Goal: Task Accomplishment & Management: Manage account settings

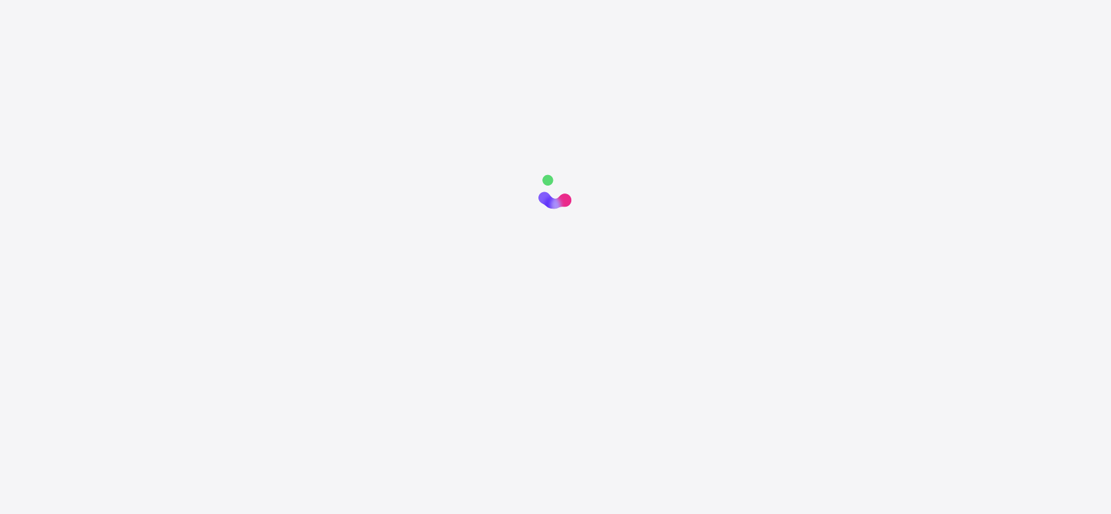
click at [579, 264] on div at bounding box center [555, 421] width 1111 height 514
click at [516, 222] on div at bounding box center [555, 421] width 1111 height 514
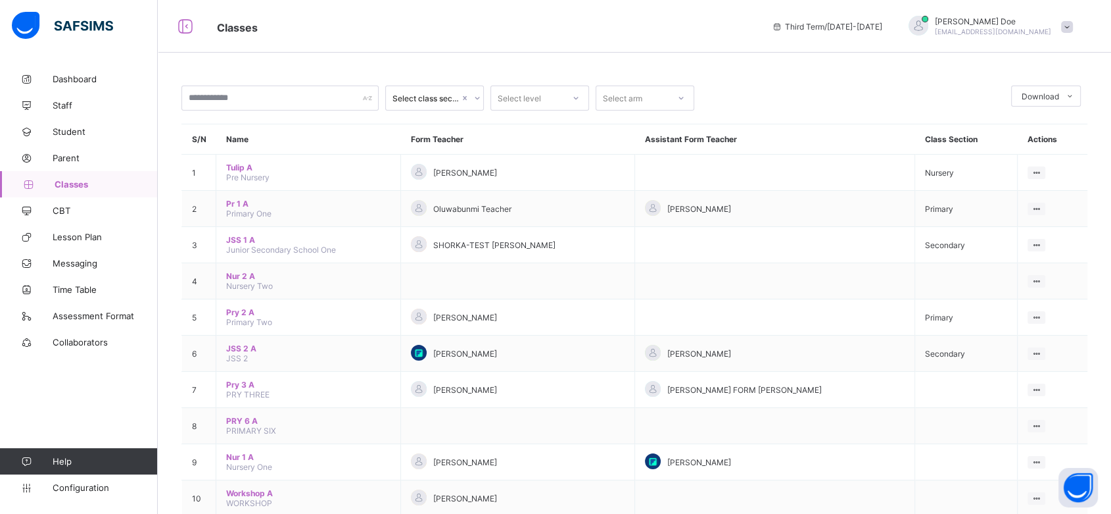
click at [1073, 22] on span at bounding box center [1067, 27] width 12 height 12
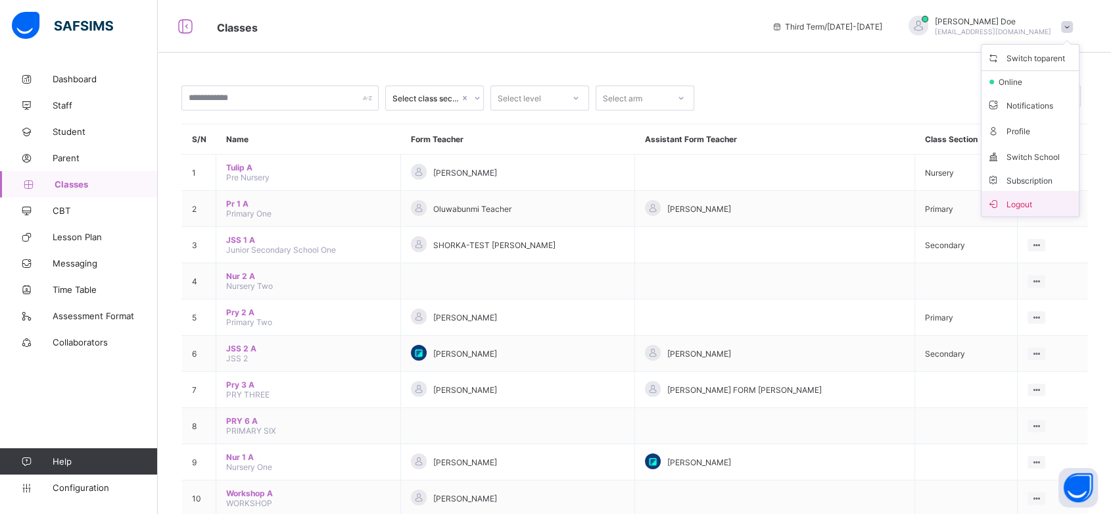
click at [1068, 201] on span "Logout" at bounding box center [1030, 203] width 87 height 15
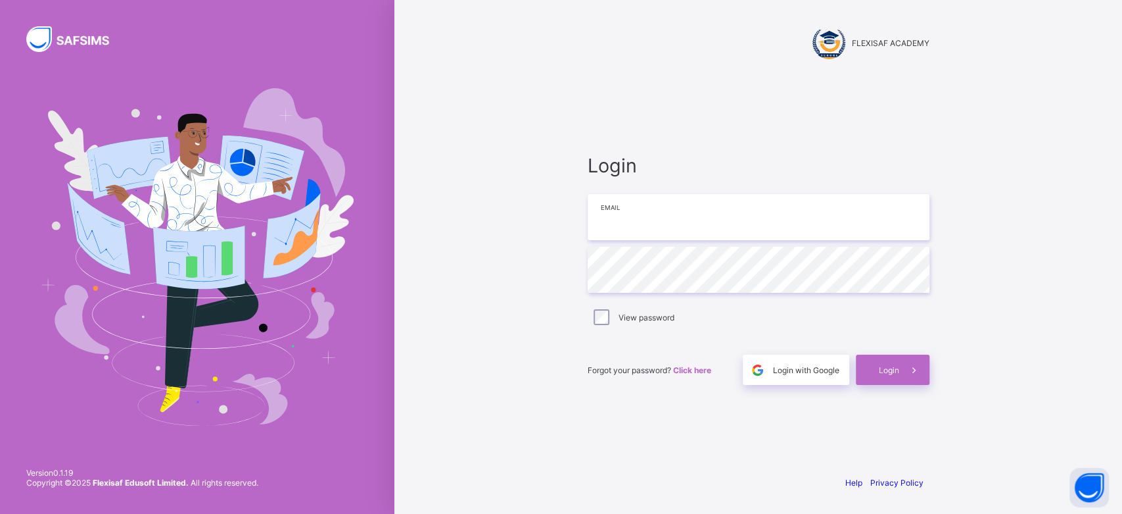
type input "**********"
click at [900, 365] on span at bounding box center [915, 369] width 30 height 30
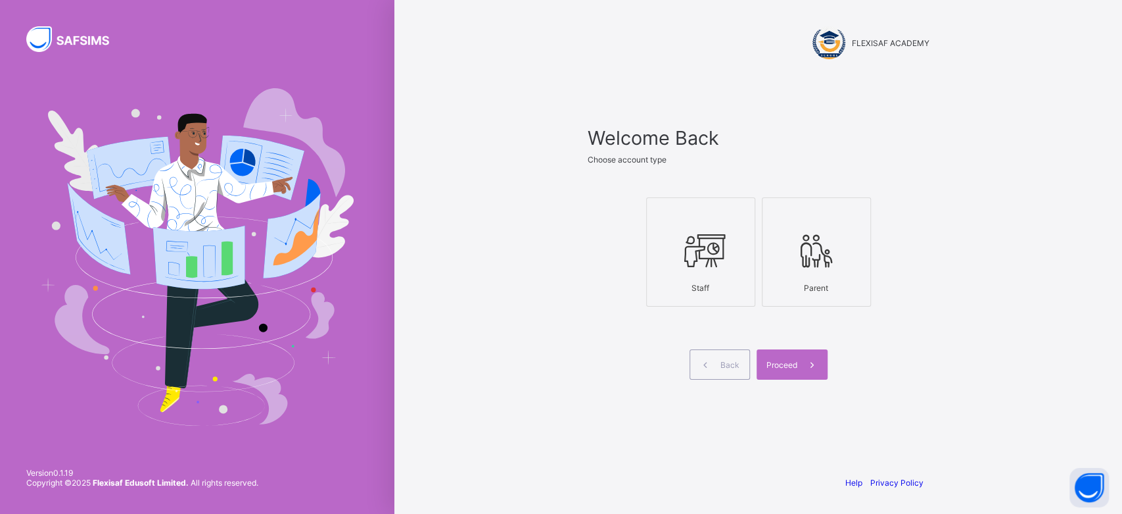
click at [714, 272] on div at bounding box center [701, 250] width 95 height 52
click at [799, 357] on span at bounding box center [813, 364] width 30 height 30
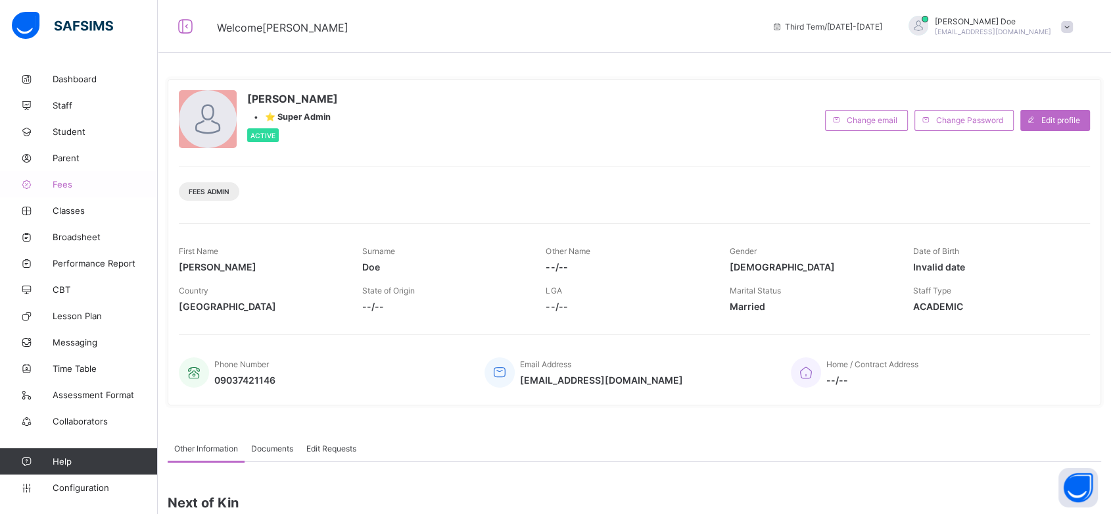
click at [63, 183] on span "Fees" at bounding box center [105, 184] width 105 height 11
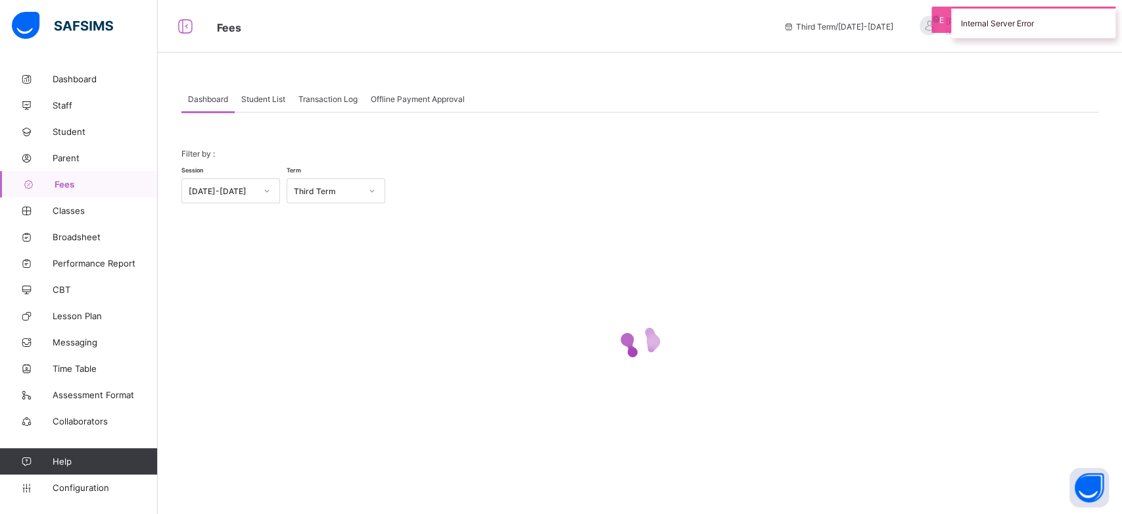
click at [264, 107] on div "Student List" at bounding box center [263, 98] width 57 height 26
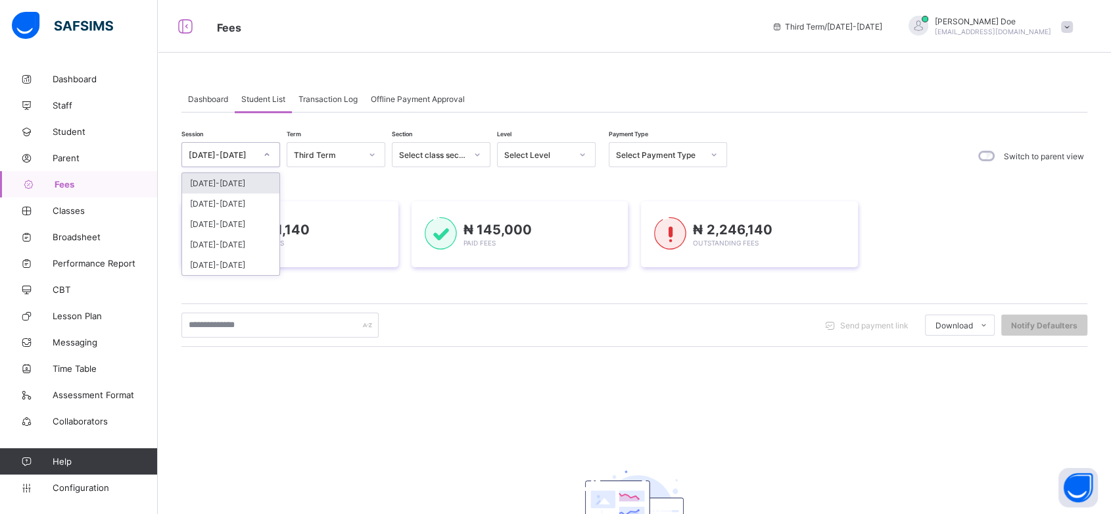
click at [260, 158] on div at bounding box center [267, 154] width 22 height 21
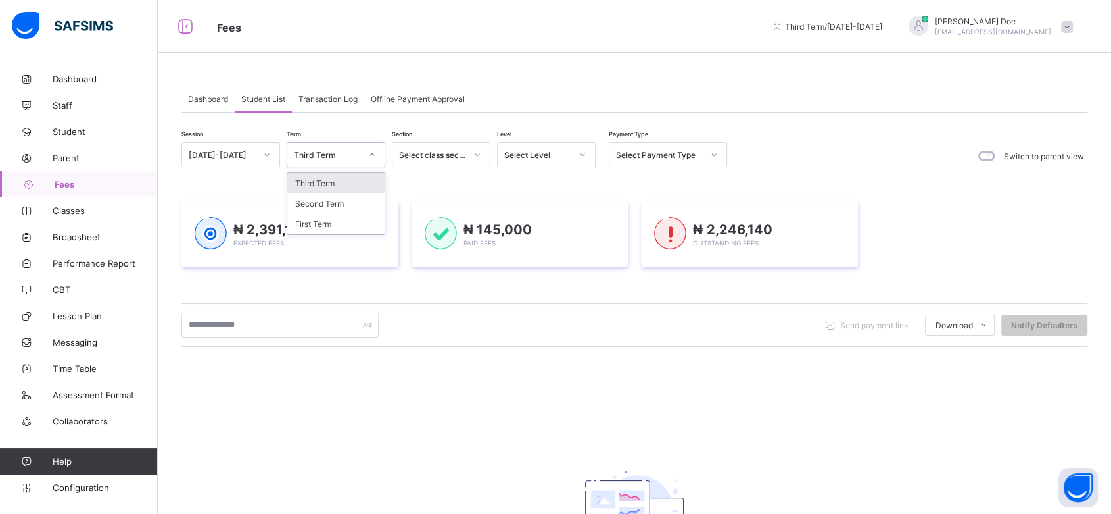
click at [341, 156] on div "Third Term" at bounding box center [327, 155] width 67 height 10
click at [337, 220] on div "First Term" at bounding box center [335, 224] width 97 height 20
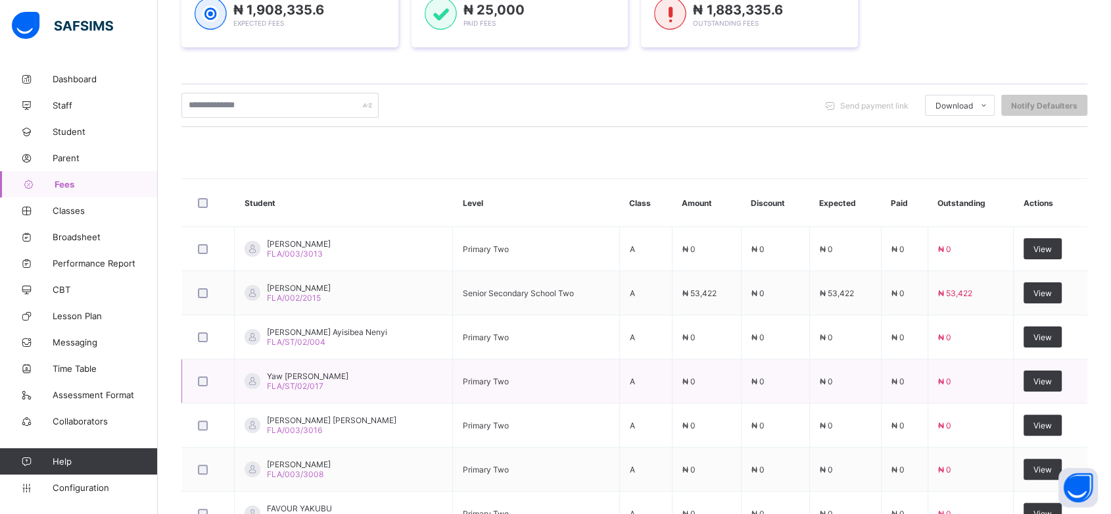
scroll to position [219, 0]
click at [1053, 299] on div "View" at bounding box center [1043, 293] width 38 height 21
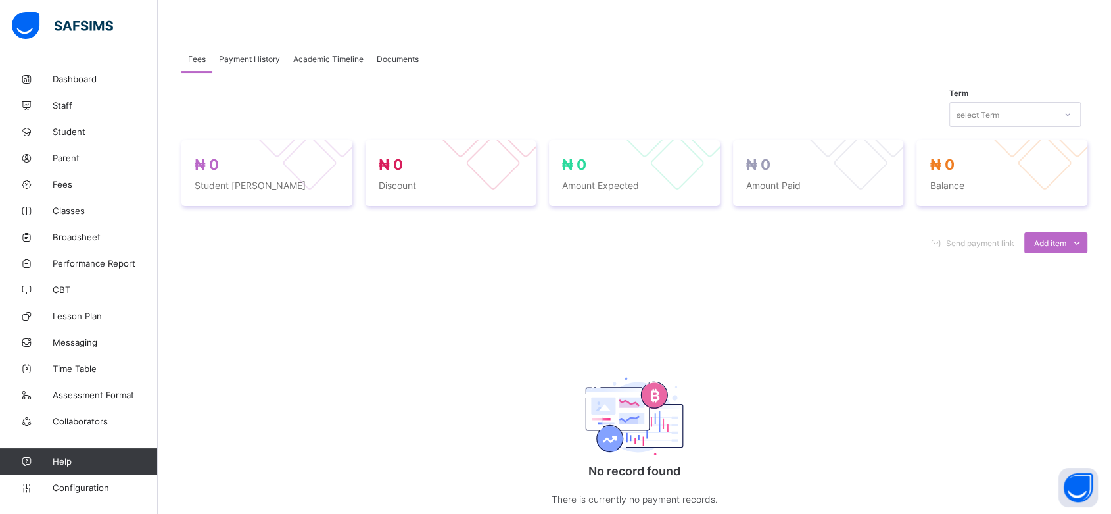
scroll to position [219, 0]
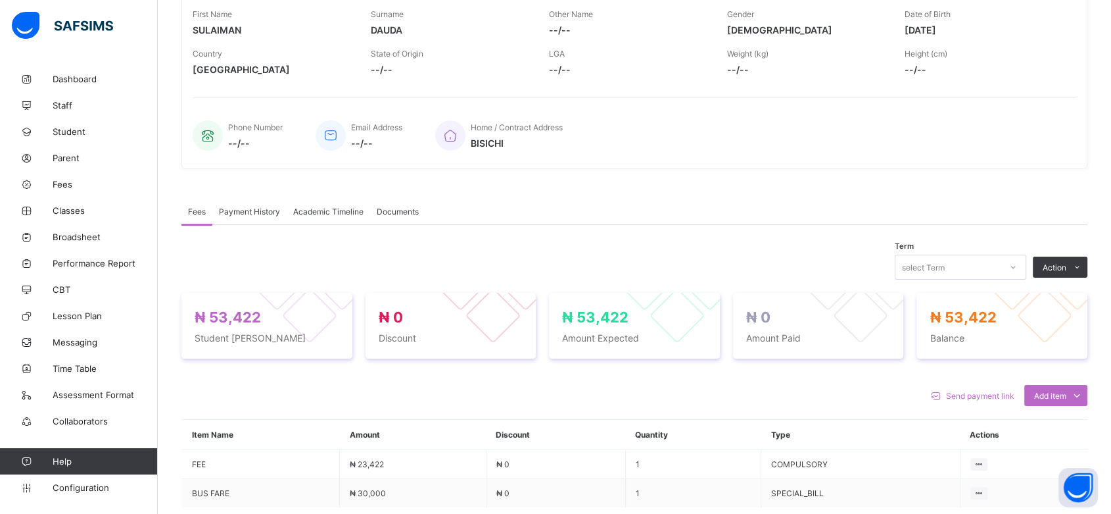
click at [258, 213] on span "Payment History" at bounding box center [249, 211] width 61 height 10
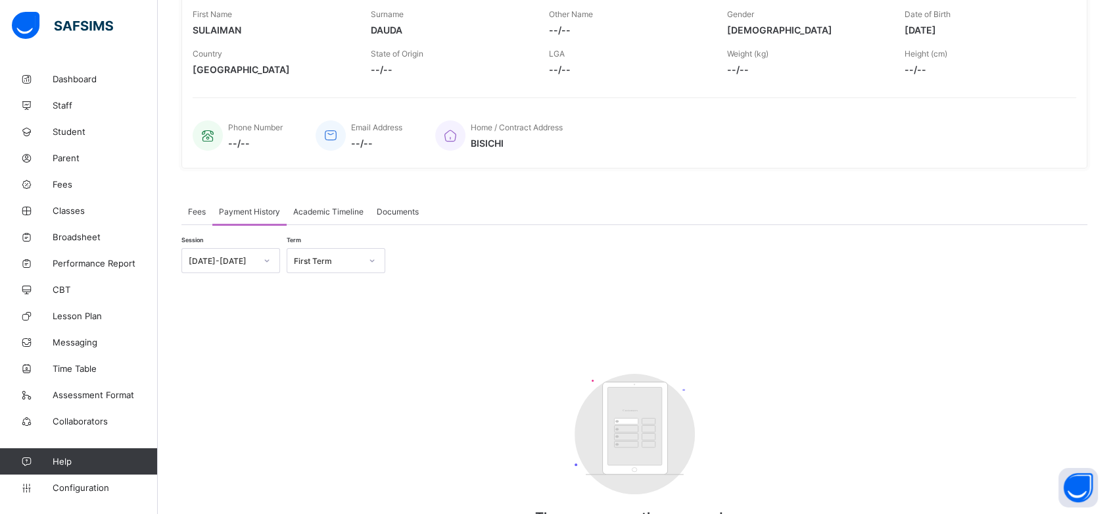
click at [208, 210] on div "Fees" at bounding box center [196, 211] width 31 height 26
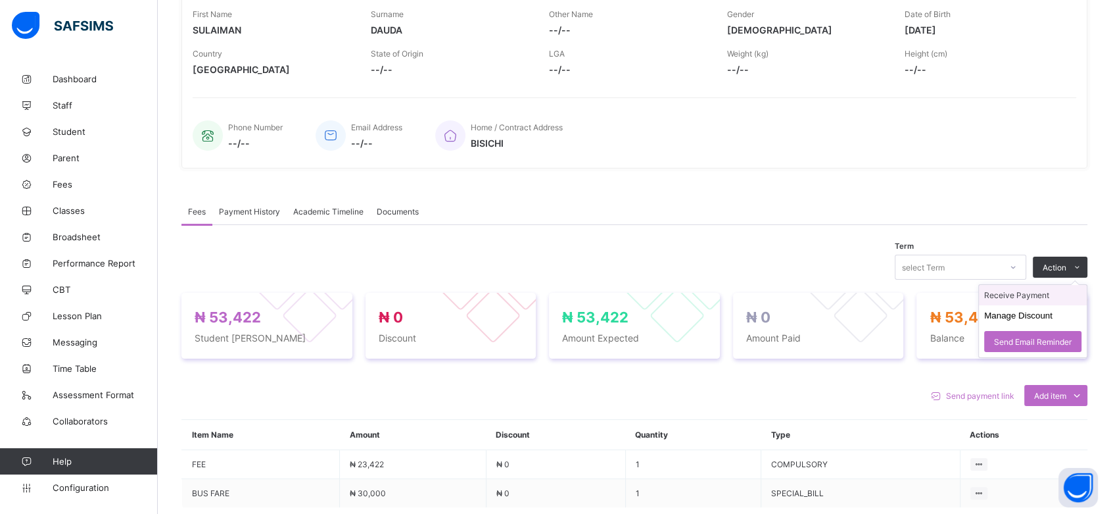
click at [1047, 293] on li "Receive Payment" at bounding box center [1033, 295] width 108 height 20
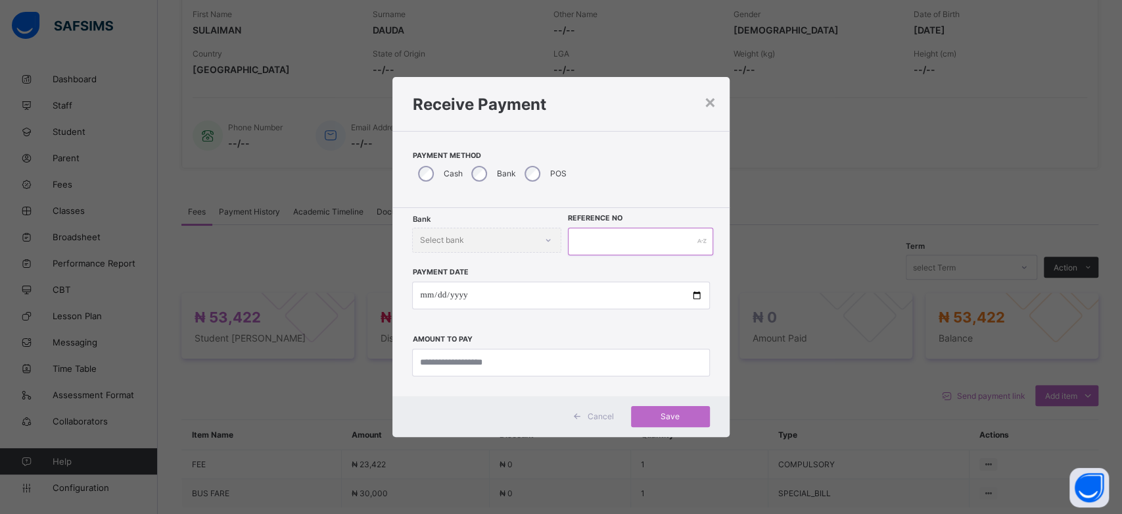
click at [597, 236] on input "text" at bounding box center [641, 242] width 146 height 28
type input "******"
click at [695, 290] on input "date" at bounding box center [560, 295] width 297 height 28
type input "**********"
click at [531, 362] on input "currency" at bounding box center [560, 362] width 297 height 28
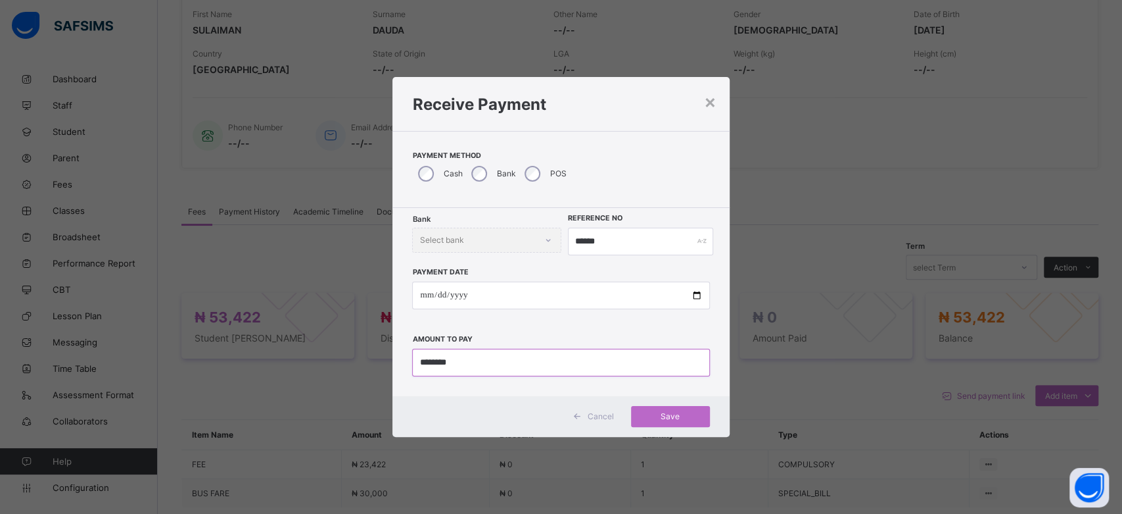
type input "********"
click at [655, 419] on span "Save" at bounding box center [670, 416] width 59 height 10
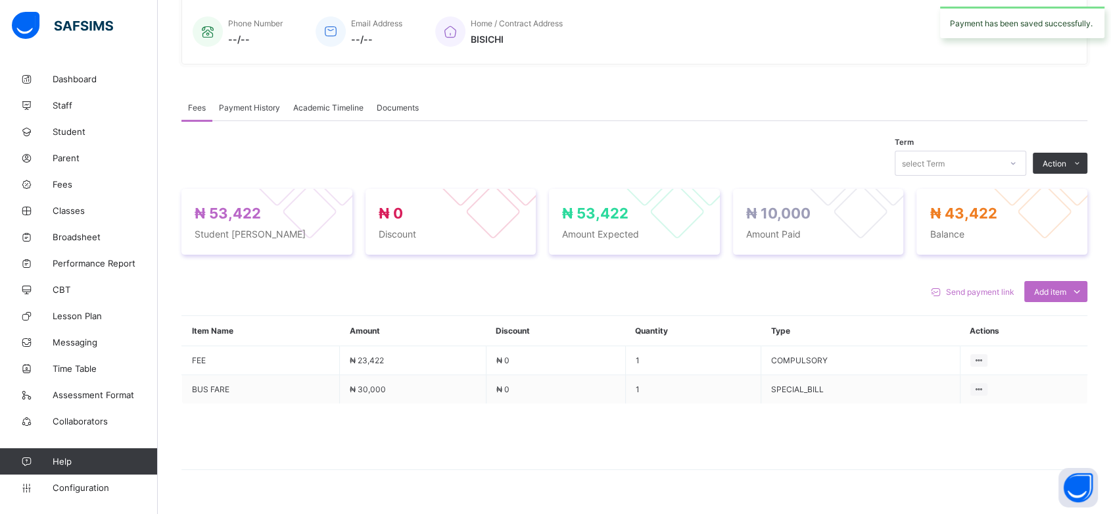
scroll to position [324, 0]
click at [252, 105] on span "Payment History" at bounding box center [249, 106] width 61 height 10
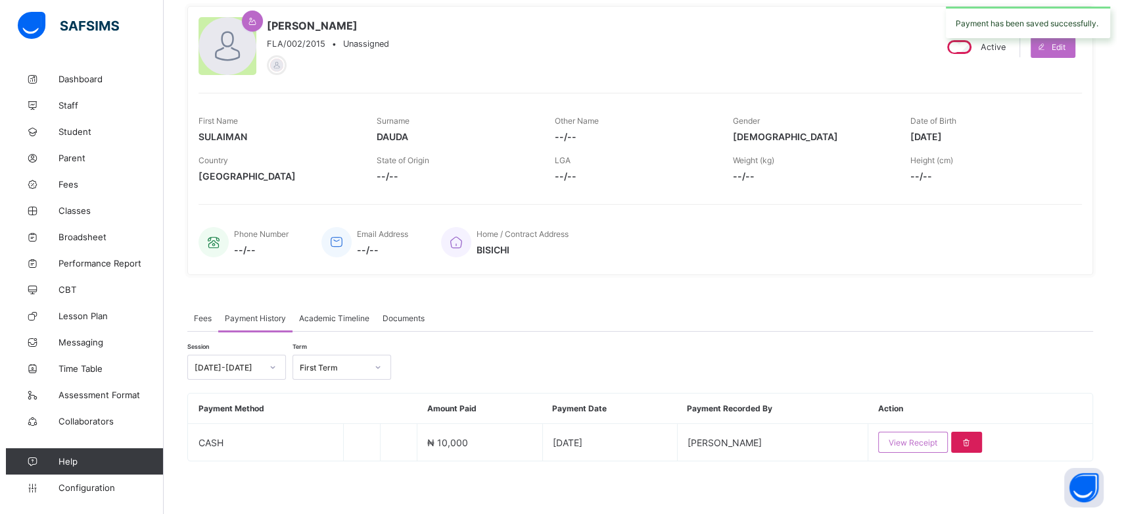
scroll to position [109, 0]
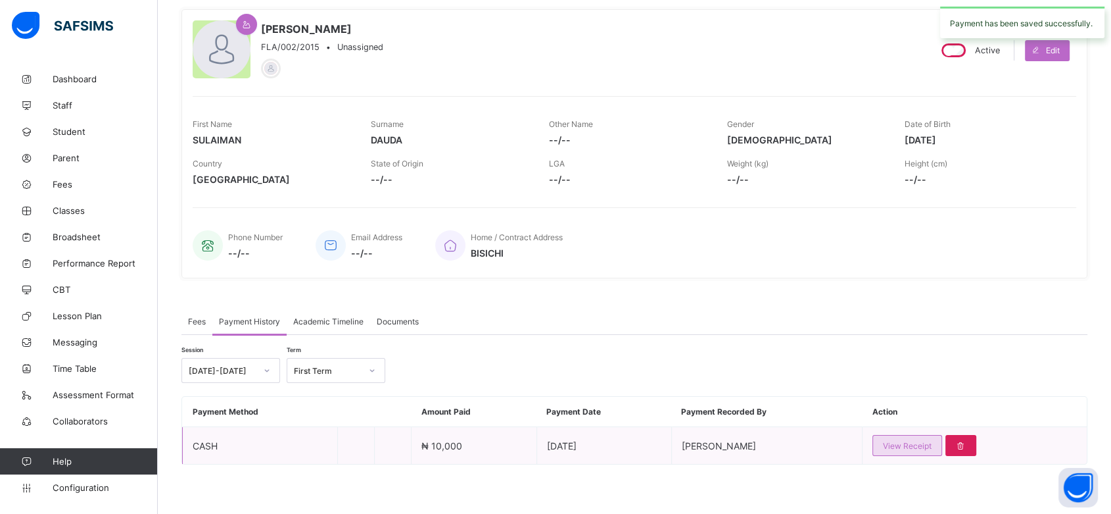
click at [895, 442] on span "View Receipt" at bounding box center [907, 446] width 49 height 10
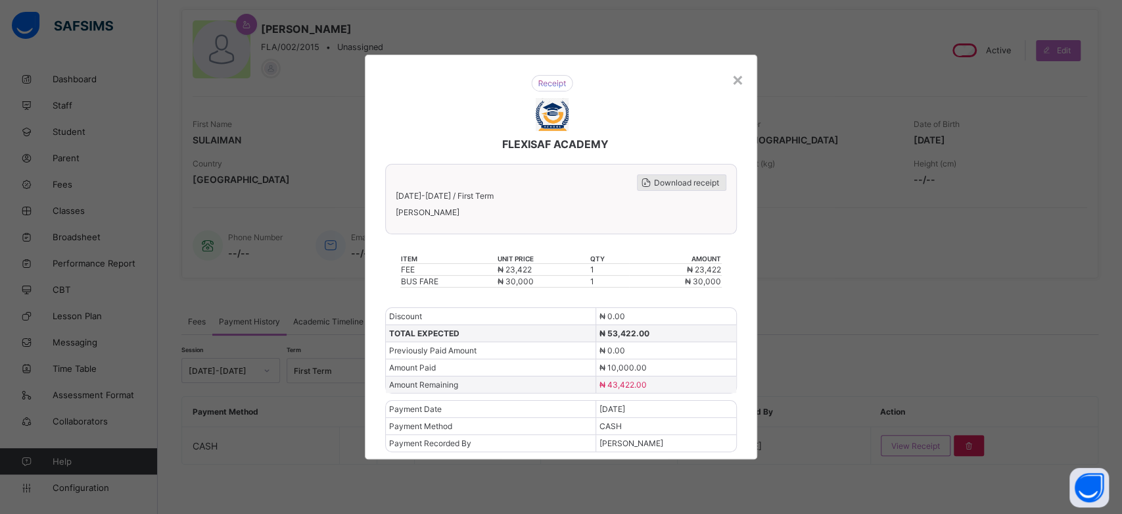
click at [679, 185] on span "Download receipt" at bounding box center [686, 183] width 65 height 10
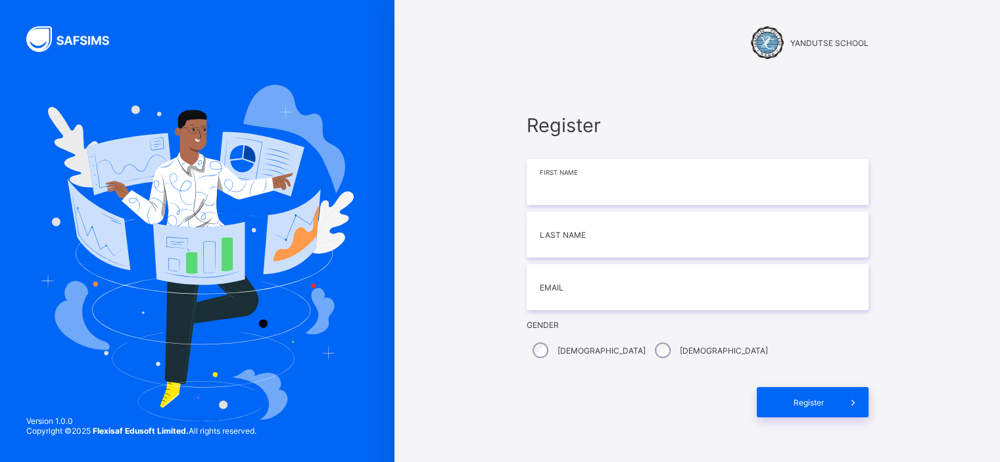
click at [559, 189] on input at bounding box center [698, 182] width 342 height 46
type input "****"
click at [560, 245] on input at bounding box center [698, 235] width 342 height 46
type input "*******"
click at [567, 293] on input "email" at bounding box center [698, 287] width 342 height 46
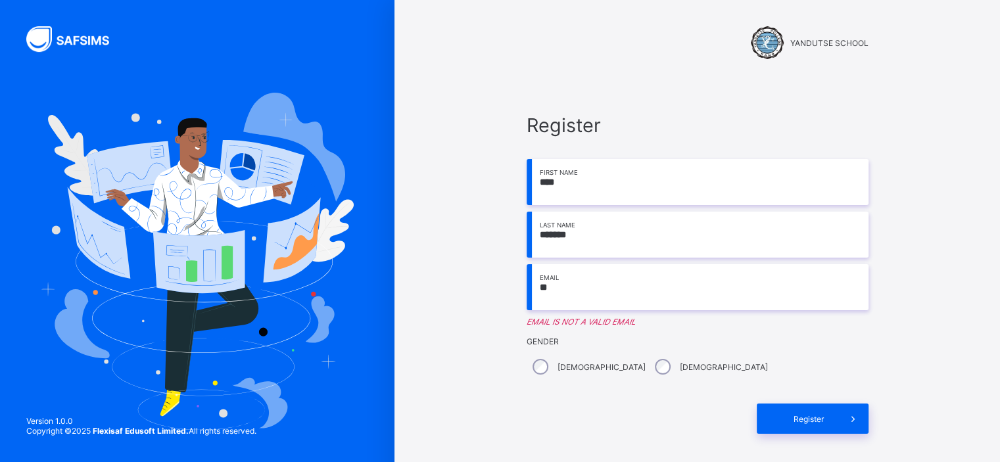
type input "**********"
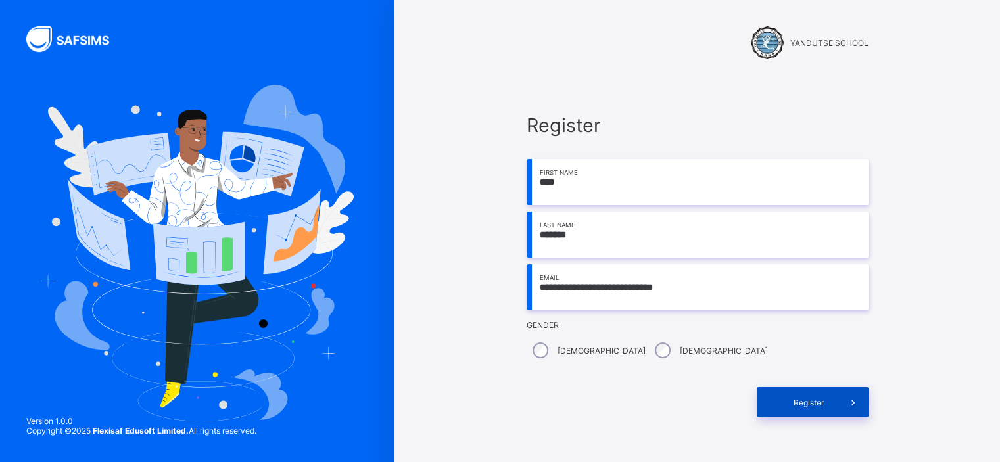
click at [796, 400] on span "Register" at bounding box center [809, 403] width 59 height 10
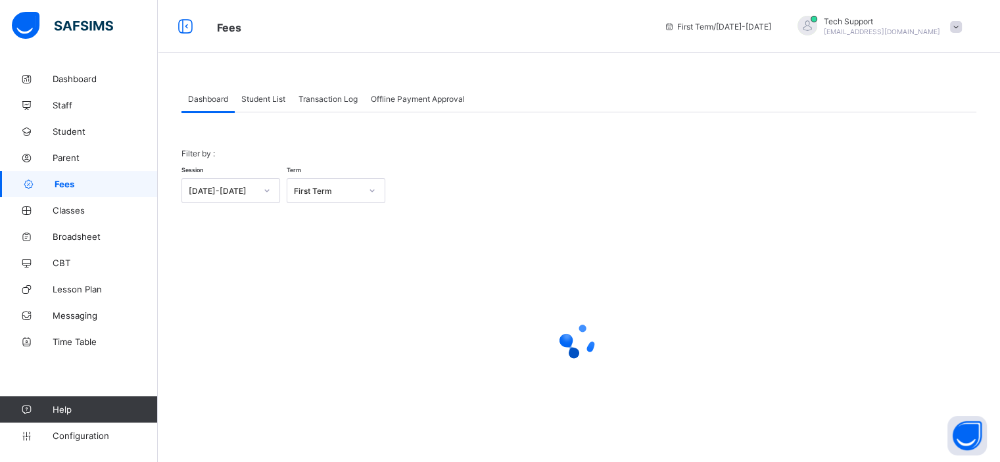
click at [276, 97] on span "Student List" at bounding box center [263, 99] width 44 height 10
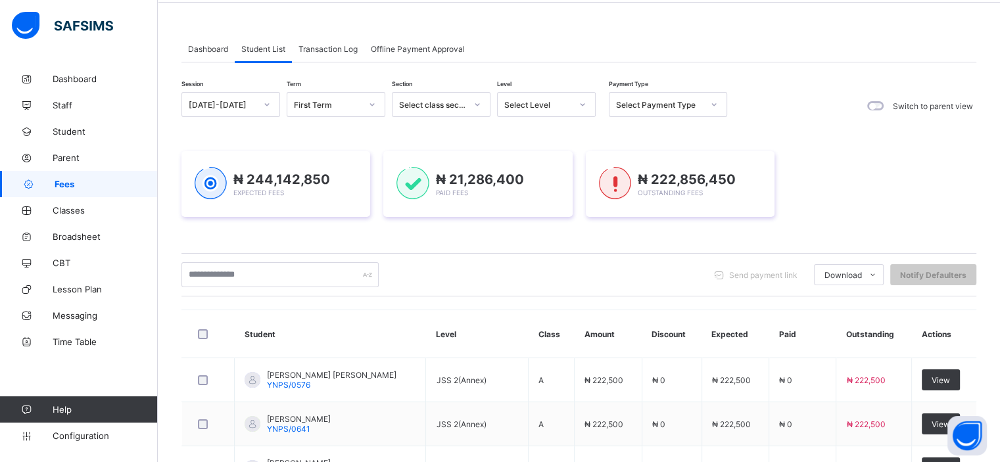
scroll to position [124, 0]
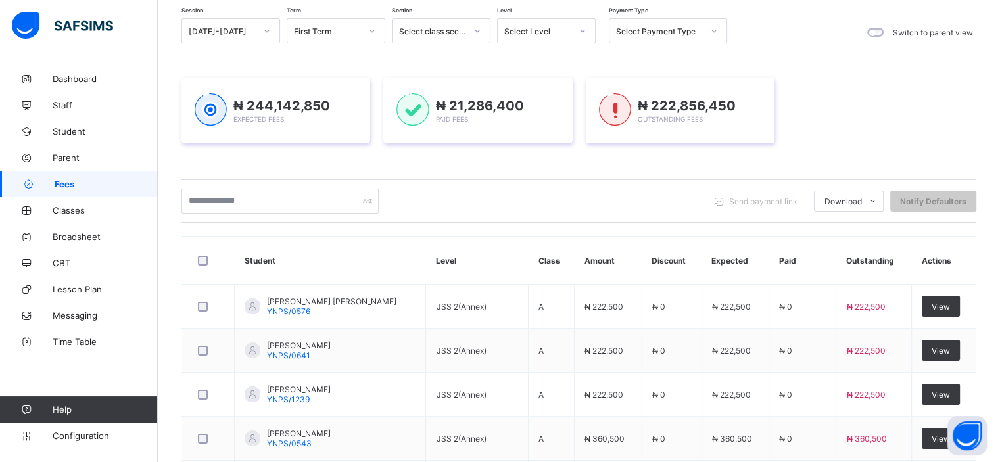
click at [947, 357] on td "View" at bounding box center [943, 351] width 65 height 44
click at [946, 364] on td "View" at bounding box center [943, 351] width 65 height 44
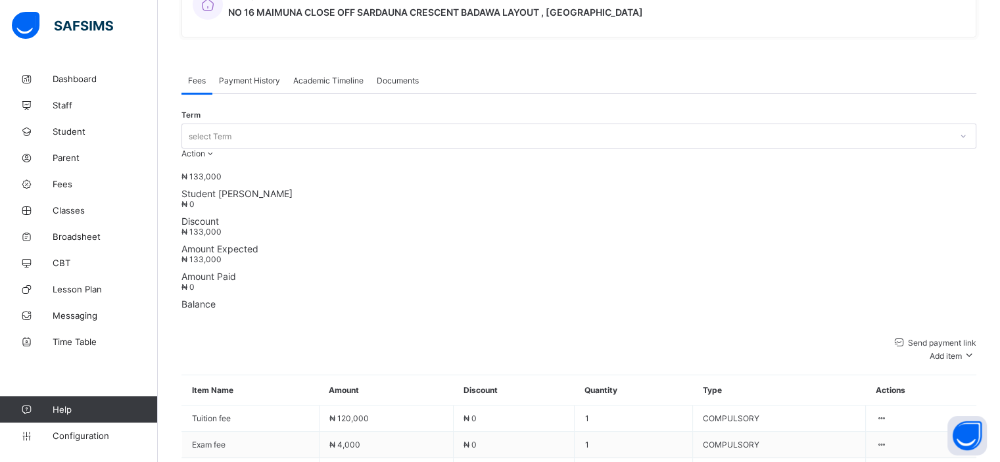
scroll to position [366, 0]
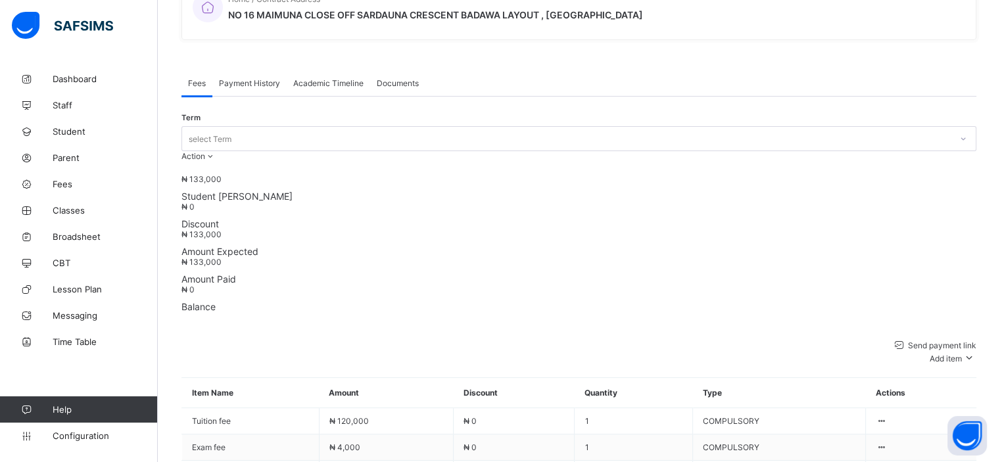
click at [251, 78] on span "Payment History" at bounding box center [249, 83] width 61 height 10
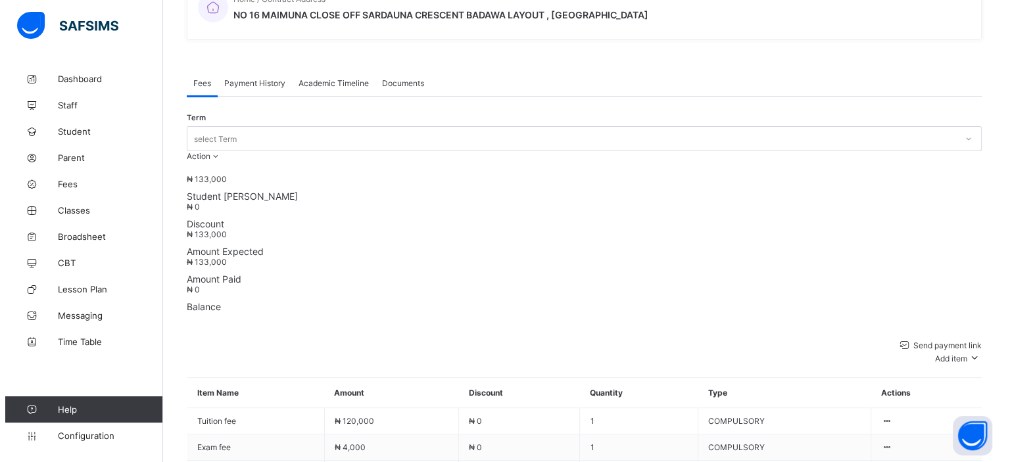
scroll to position [163, 0]
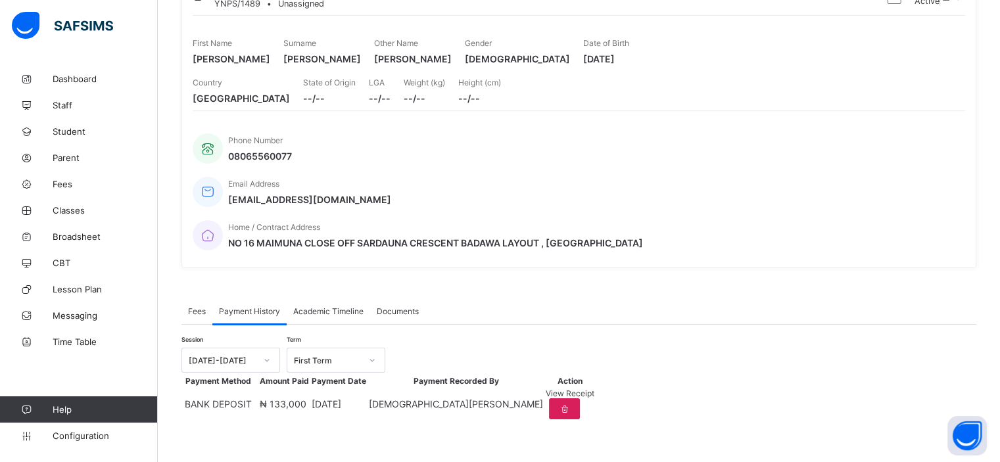
click at [594, 389] on span "View Receipt" at bounding box center [570, 394] width 49 height 10
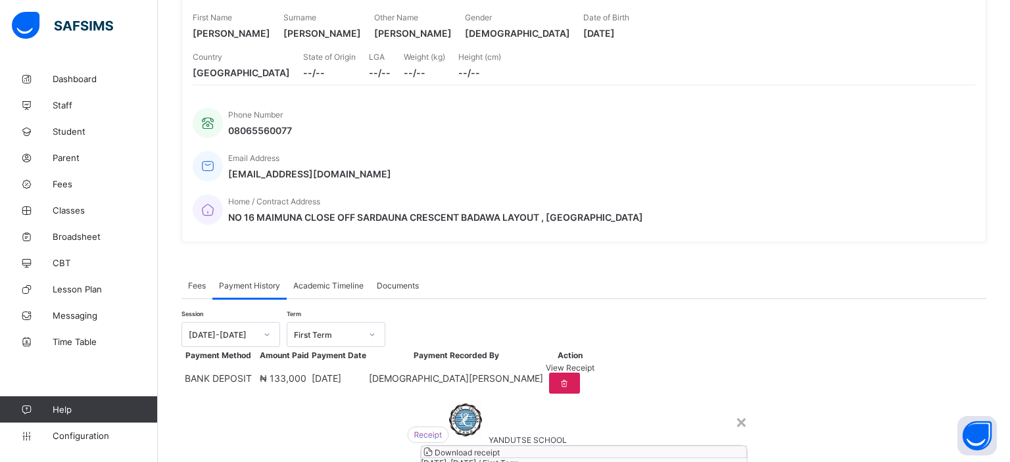
scroll to position [0, 0]
click at [500, 448] on span "Download receipt" at bounding box center [467, 453] width 65 height 10
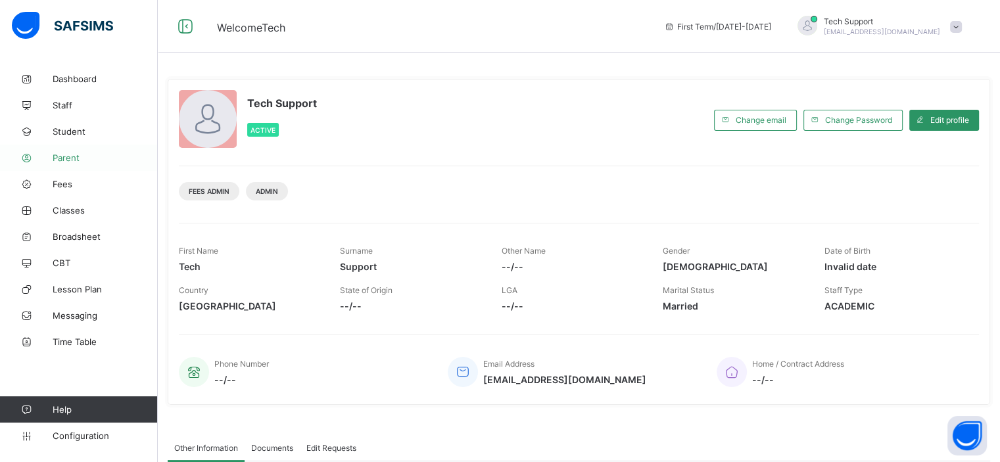
click at [71, 158] on span "Parent" at bounding box center [105, 158] width 105 height 11
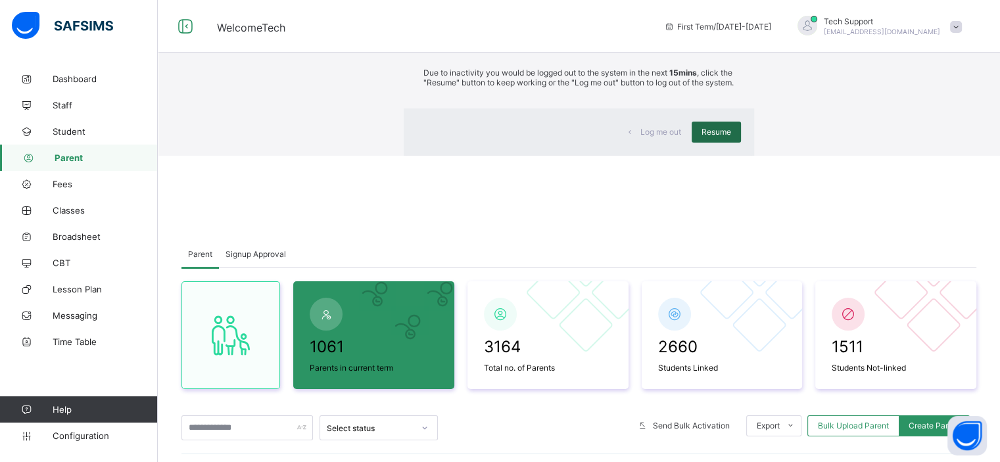
click at [702, 137] on span "Resume" at bounding box center [717, 132] width 30 height 10
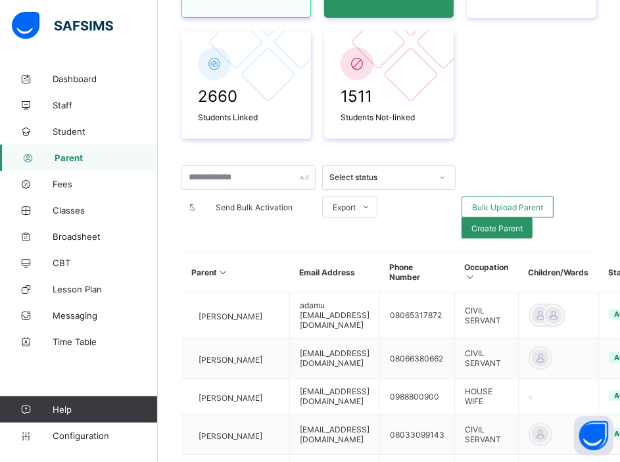
scroll to position [216, 0]
click at [256, 207] on span "Send Bulk Activation" at bounding box center [254, 208] width 103 height 10
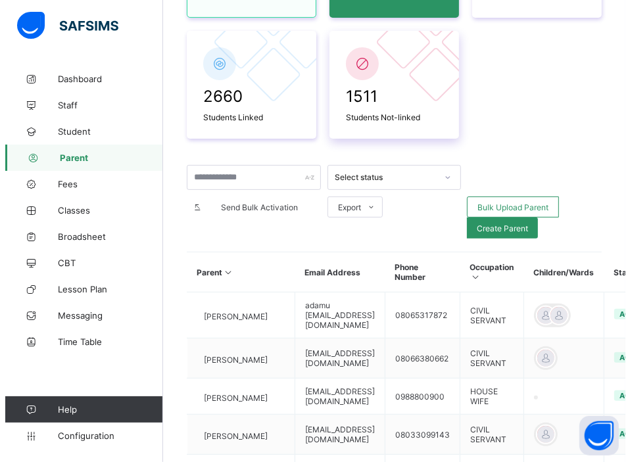
scroll to position [0, 0]
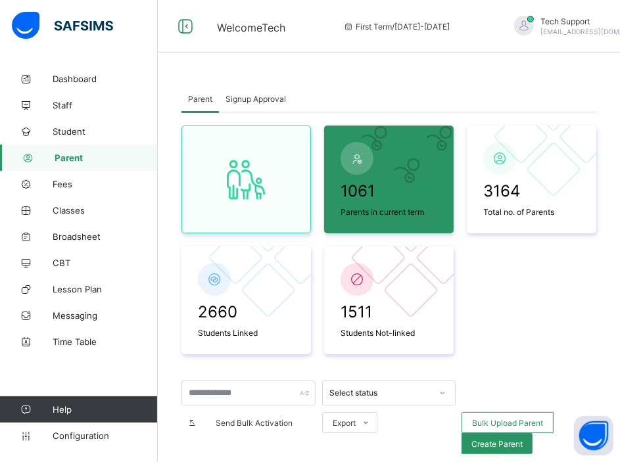
click at [612, 28] on div "Tech Support rejoice.chukwuma@flexisaf.com" at bounding box center [593, 27] width 184 height 22
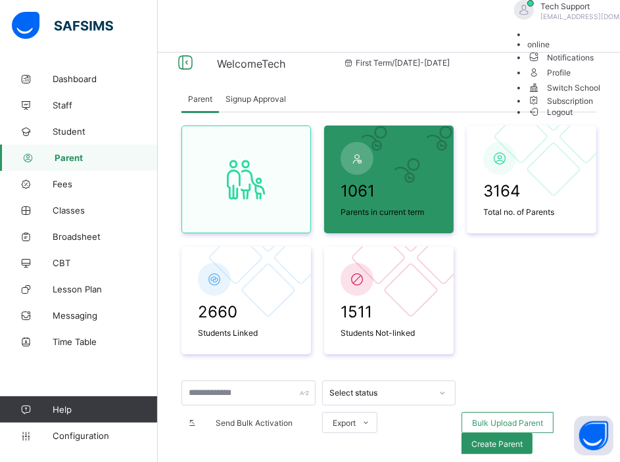
click at [571, 119] on span "Logout" at bounding box center [549, 112] width 45 height 14
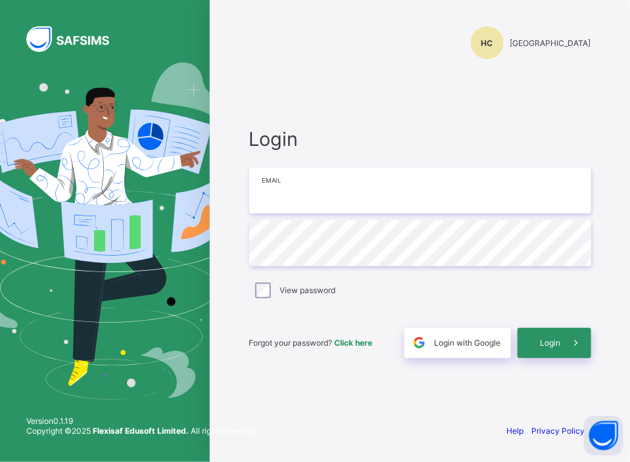
type input "**********"
drag, startPoint x: 262, startPoint y: 187, endPoint x: 444, endPoint y: 195, distance: 181.6
click at [444, 195] on input "**********" at bounding box center [420, 191] width 342 height 46
